Goal: Information Seeking & Learning: Learn about a topic

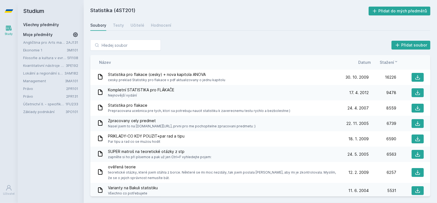
click at [55, 23] on link "Všechny předměty" at bounding box center [41, 24] width 36 height 5
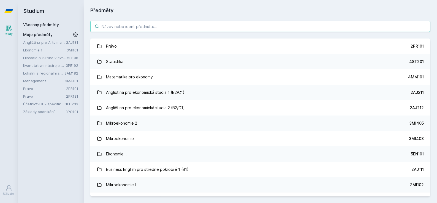
click at [183, 28] on input "search" at bounding box center [260, 26] width 340 height 11
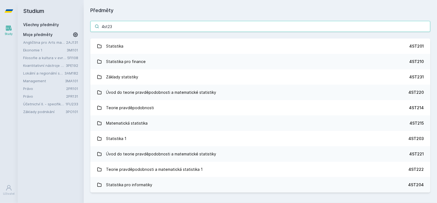
type input "4st231"
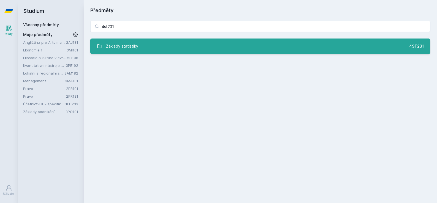
click at [364, 48] on link "Základy statistiky 4ST231" at bounding box center [260, 46] width 340 height 15
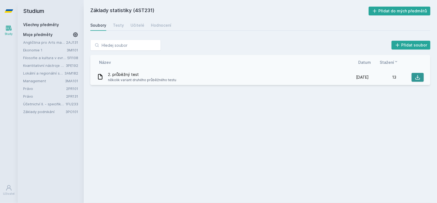
click at [419, 78] on icon at bounding box center [418, 78] width 6 height 6
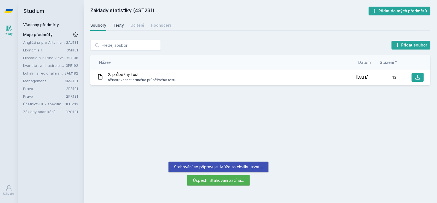
click at [116, 28] on div "Testy" at bounding box center [118, 26] width 11 height 6
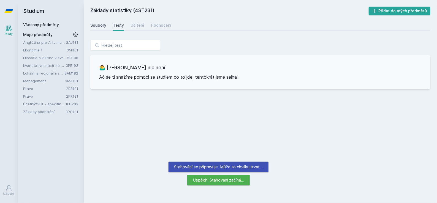
click at [97, 26] on div "Soubory" at bounding box center [98, 26] width 16 height 6
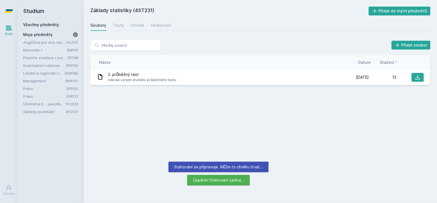
click at [56, 23] on link "Všechny předměty" at bounding box center [41, 24] width 36 height 5
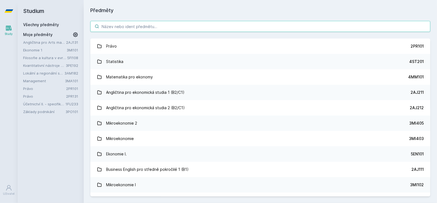
click at [149, 25] on input "search" at bounding box center [260, 26] width 340 height 11
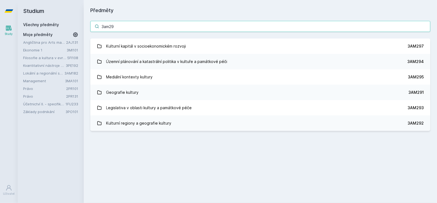
type input "3am297"
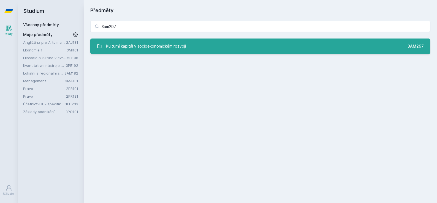
click at [366, 45] on link "Kulturní kapitál v socioekonomickém rozvoji 3AM297" at bounding box center [260, 46] width 340 height 15
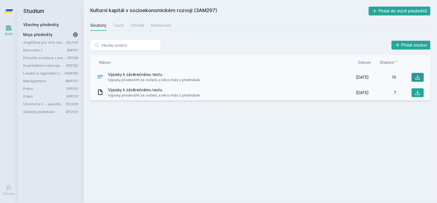
click at [417, 79] on icon at bounding box center [418, 78] width 6 height 6
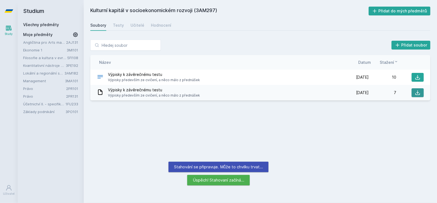
click at [419, 91] on icon at bounding box center [418, 93] width 6 height 6
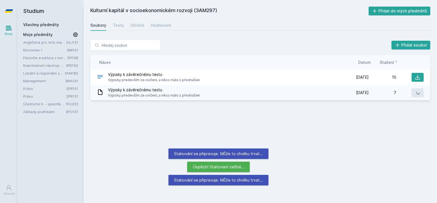
click at [27, 25] on link "Všechny předměty" at bounding box center [41, 24] width 36 height 5
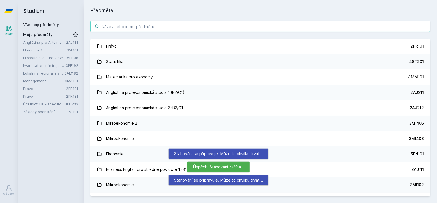
click at [120, 31] on input "search" at bounding box center [260, 26] width 340 height 11
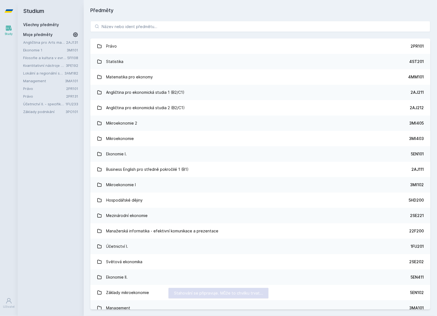
click at [35, 26] on link "Všechny předměty" at bounding box center [41, 24] width 36 height 5
click at [305, 28] on input "search" at bounding box center [260, 26] width 340 height 11
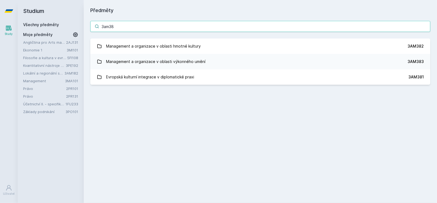
type input "3am383"
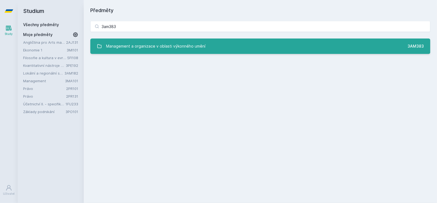
click at [298, 44] on link "Management a organizace v oblasti výkonného umění 3AM383" at bounding box center [260, 46] width 340 height 15
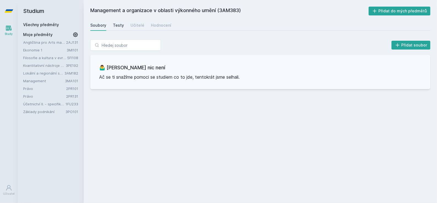
click at [120, 20] on link "Testy" at bounding box center [118, 25] width 11 height 11
click at [133, 28] on div "Učitelé" at bounding box center [137, 26] width 14 height 6
click at [46, 25] on link "Všechny předměty" at bounding box center [41, 24] width 36 height 5
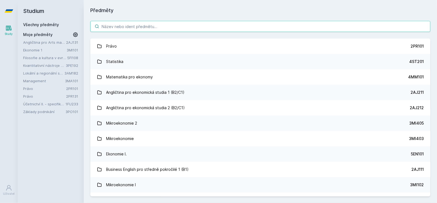
click at [104, 27] on input "search" at bounding box center [260, 26] width 340 height 11
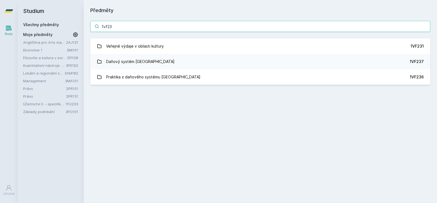
type input "1vf237"
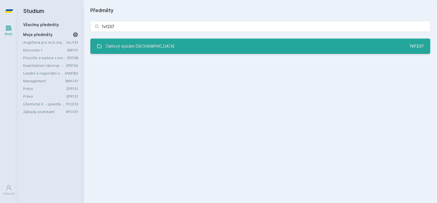
click at [334, 52] on link "Daňový systém České republiky 1VF237" at bounding box center [260, 46] width 340 height 15
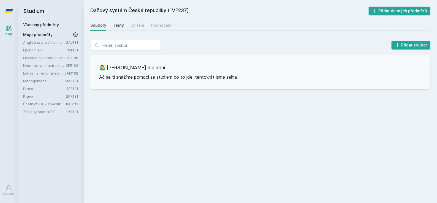
click at [121, 27] on div "Testy" at bounding box center [118, 26] width 11 height 6
click at [35, 24] on link "Všechny předměty" at bounding box center [41, 24] width 36 height 5
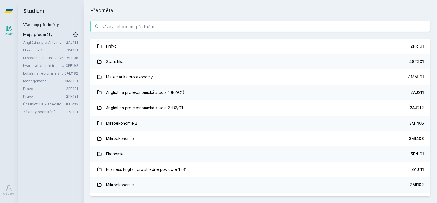
click at [367, 26] on input "search" at bounding box center [260, 26] width 340 height 11
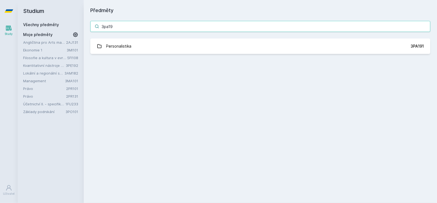
type input "3pa191"
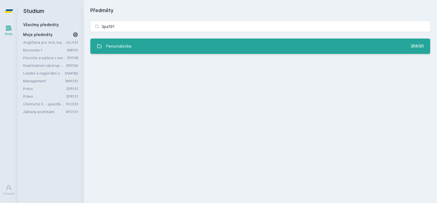
click at [346, 44] on link "Personalistika 3PA191" at bounding box center [260, 46] width 340 height 15
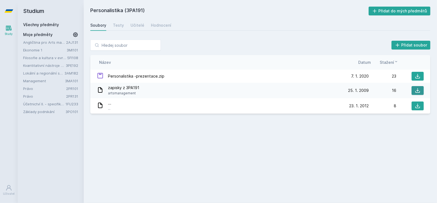
click at [417, 89] on icon at bounding box center [418, 91] width 6 height 6
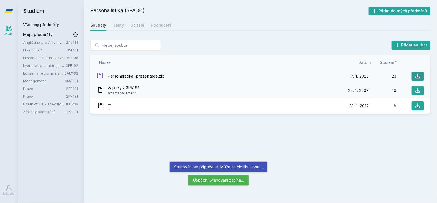
click at [418, 75] on icon at bounding box center [417, 76] width 5 height 5
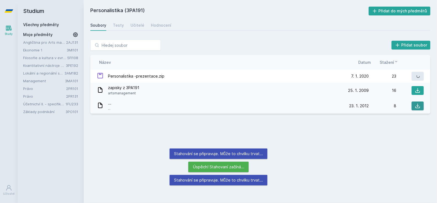
click at [417, 108] on icon at bounding box center [417, 106] width 5 height 5
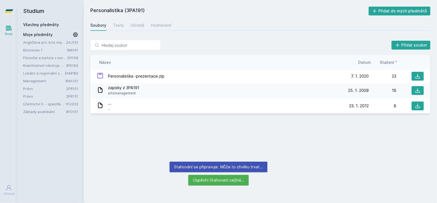
click at [42, 24] on link "Všechny předměty" at bounding box center [41, 24] width 36 height 5
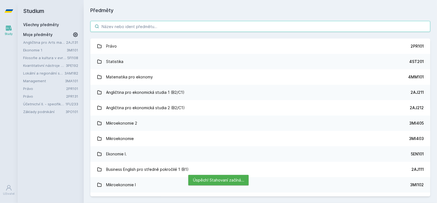
click at [115, 28] on input "search" at bounding box center [260, 26] width 340 height 11
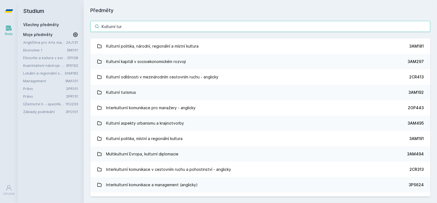
type input "Kulturní turi"
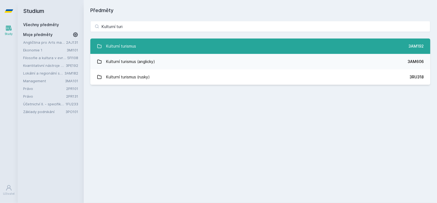
click at [118, 45] on div "Kulturní turismus" at bounding box center [121, 46] width 30 height 11
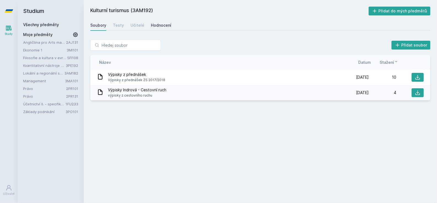
click at [167, 25] on div "Hodnocení" at bounding box center [161, 26] width 20 height 6
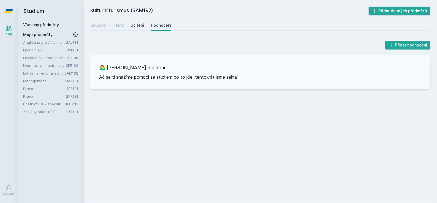
click at [133, 29] on link "Učitelé" at bounding box center [137, 25] width 14 height 11
click at [113, 28] on div "Testy" at bounding box center [118, 26] width 11 height 6
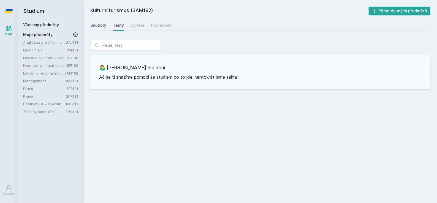
click at [103, 25] on div "Soubory" at bounding box center [98, 26] width 16 height 6
